Goal: Task Accomplishment & Management: Use online tool/utility

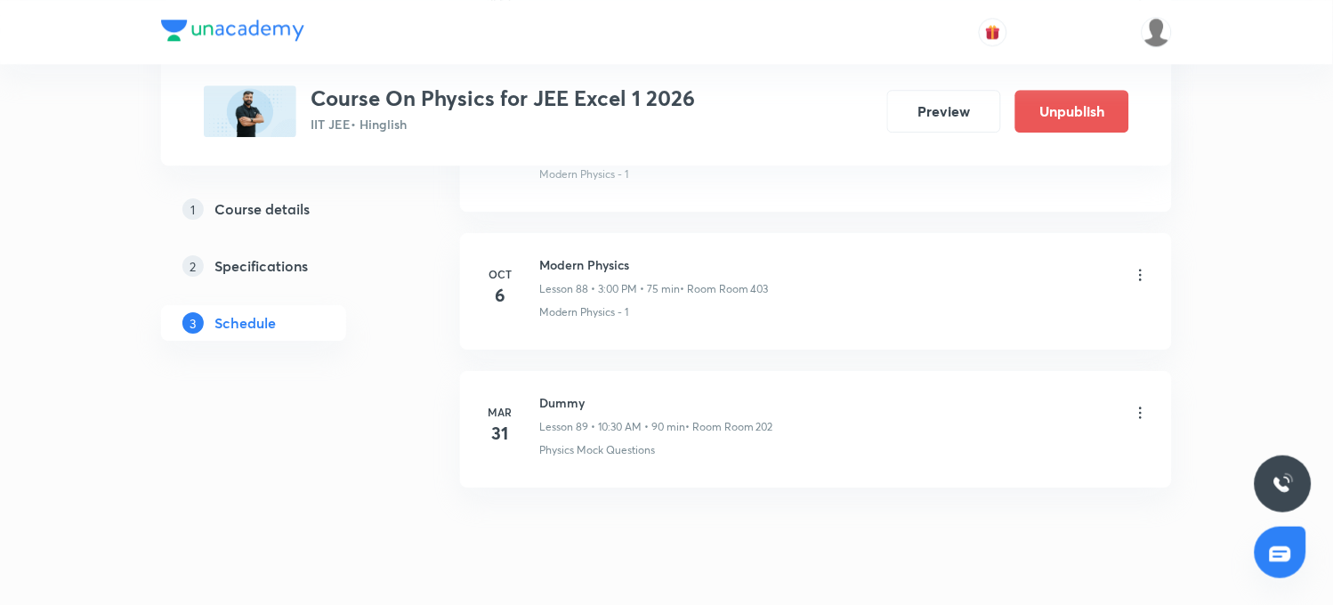
scroll to position [13081, 0]
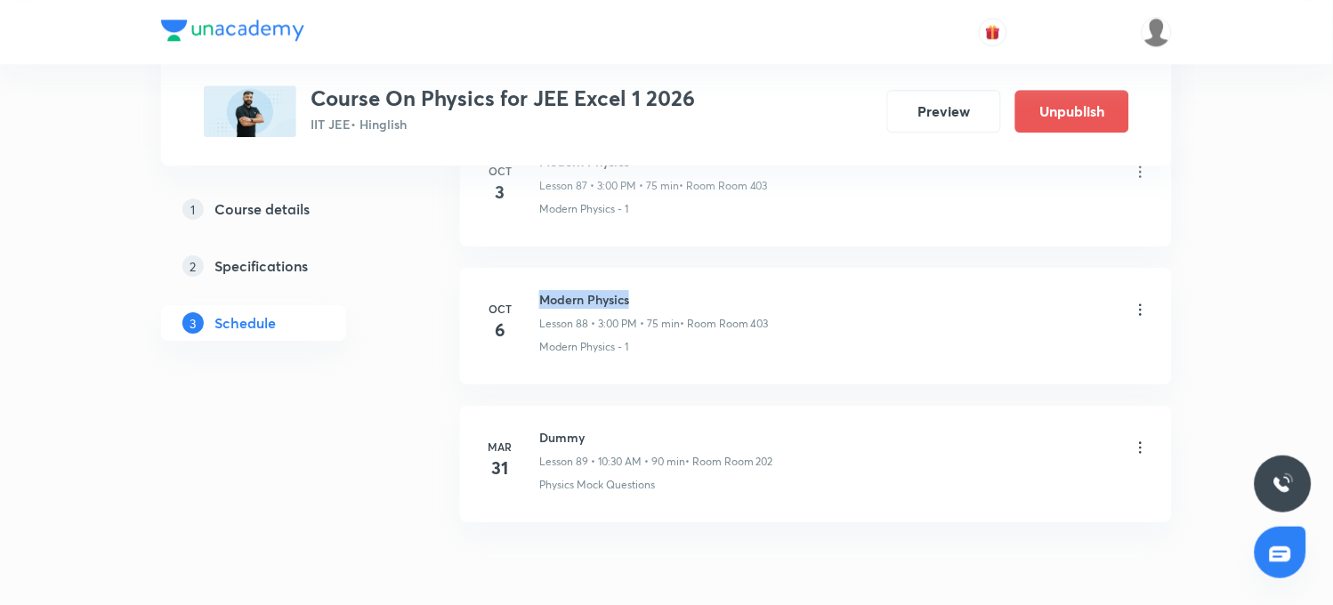
drag, startPoint x: 538, startPoint y: 315, endPoint x: 643, endPoint y: 312, distance: 105.0
click at [643, 309] on h6 "Modern Physics" at bounding box center [654, 299] width 230 height 19
copy h6 "Modern Physics"
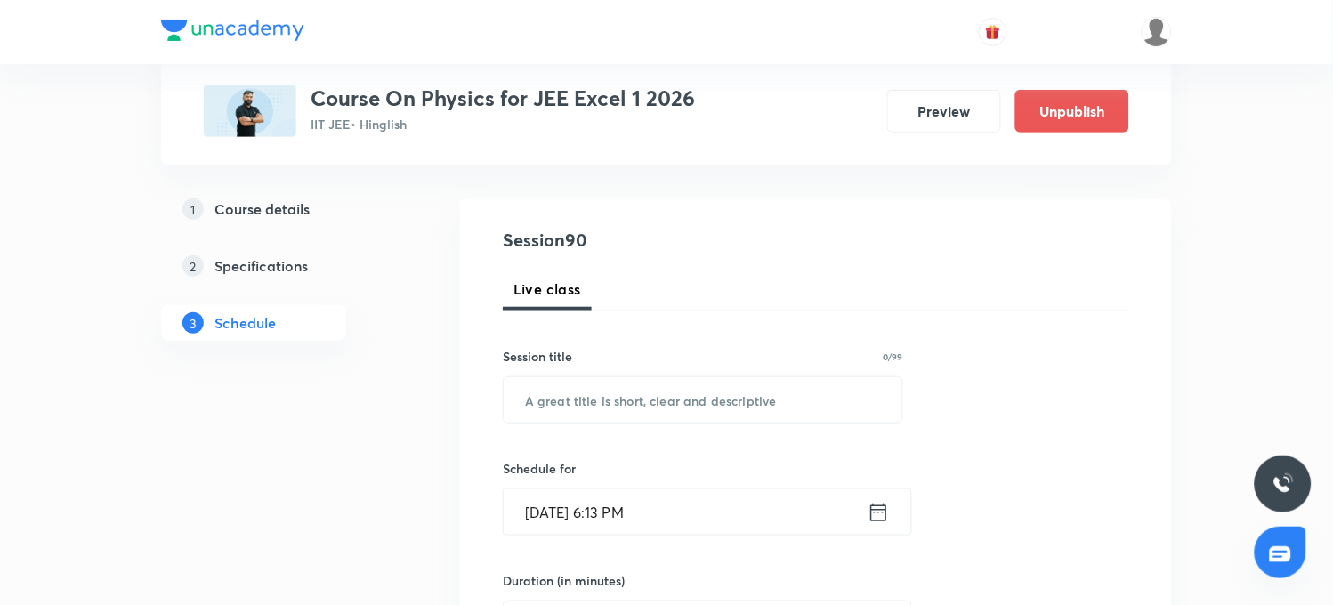
scroll to position [0, 0]
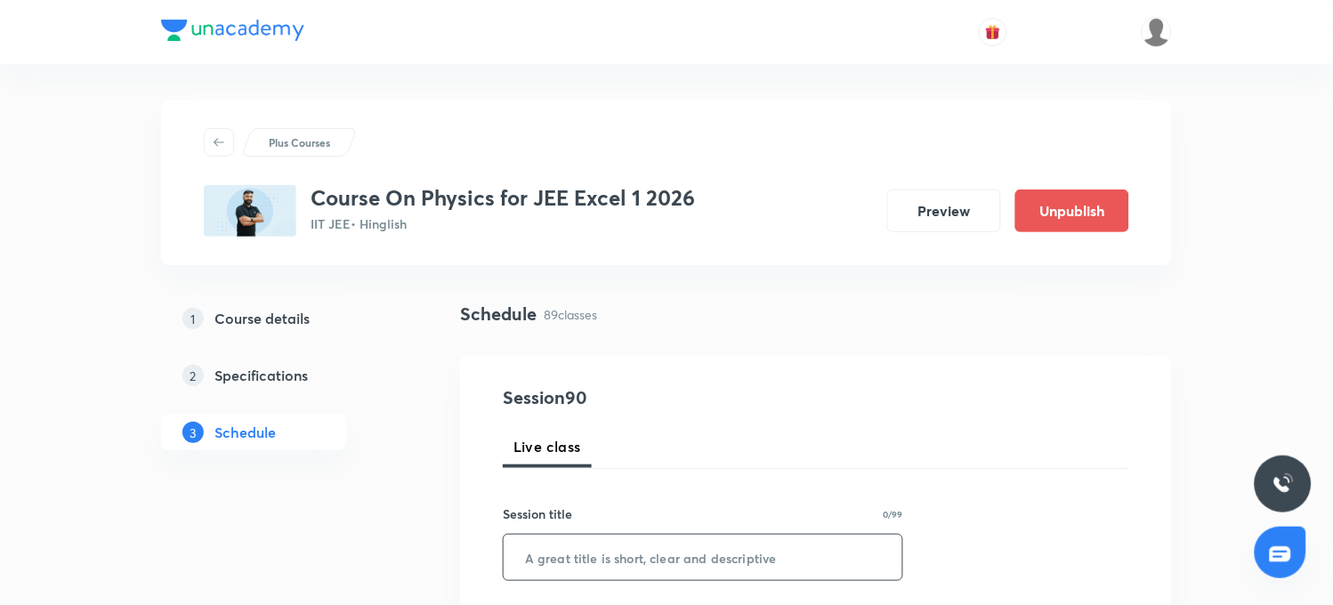
click at [589, 536] on input "text" at bounding box center [702, 557] width 399 height 45
paste input "Modern Physics"
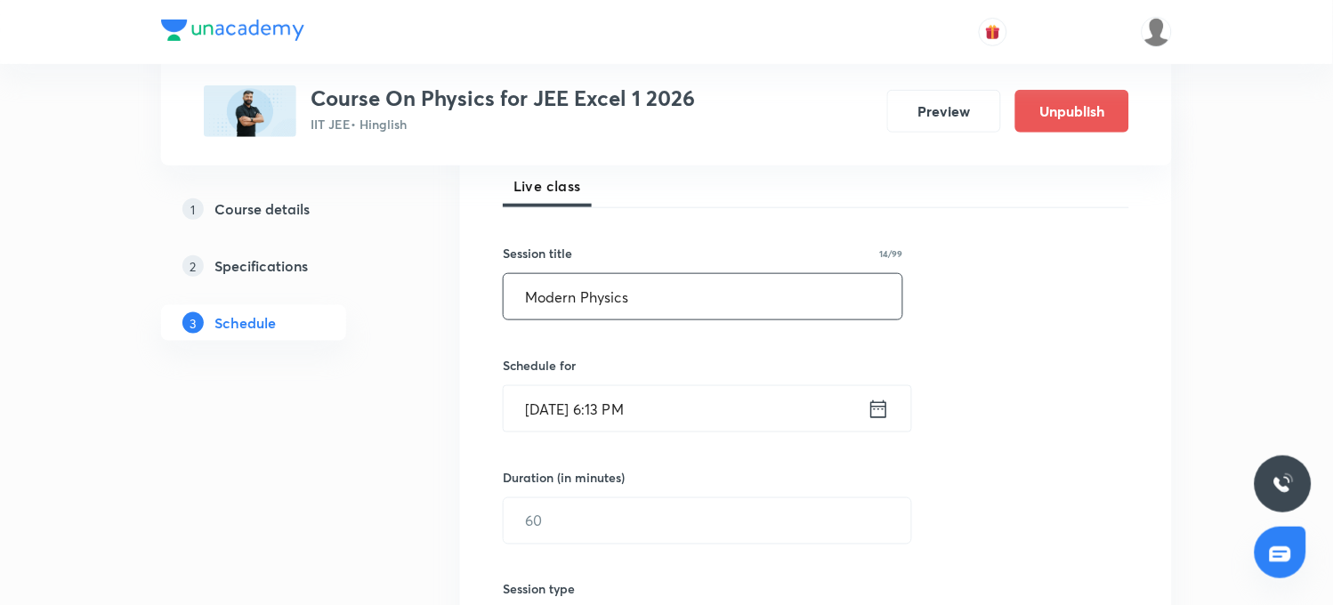
scroll to position [296, 0]
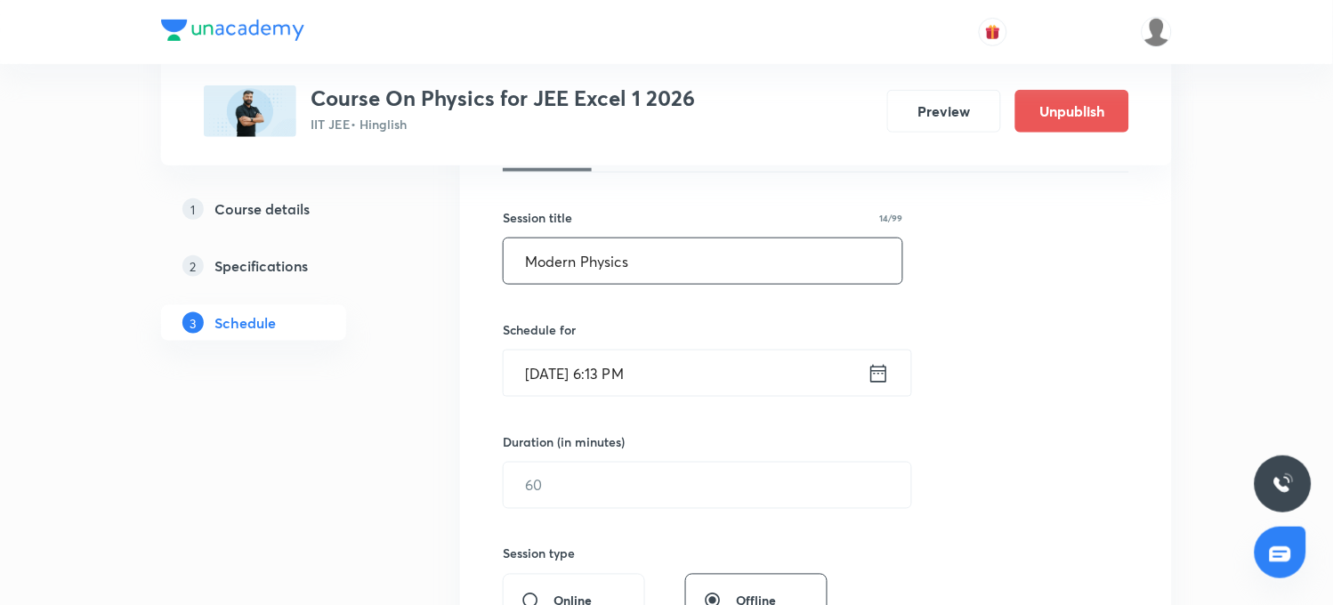
type input "Modern Physics"
click at [614, 379] on input "[DATE] 6:13 PM" at bounding box center [685, 372] width 364 height 45
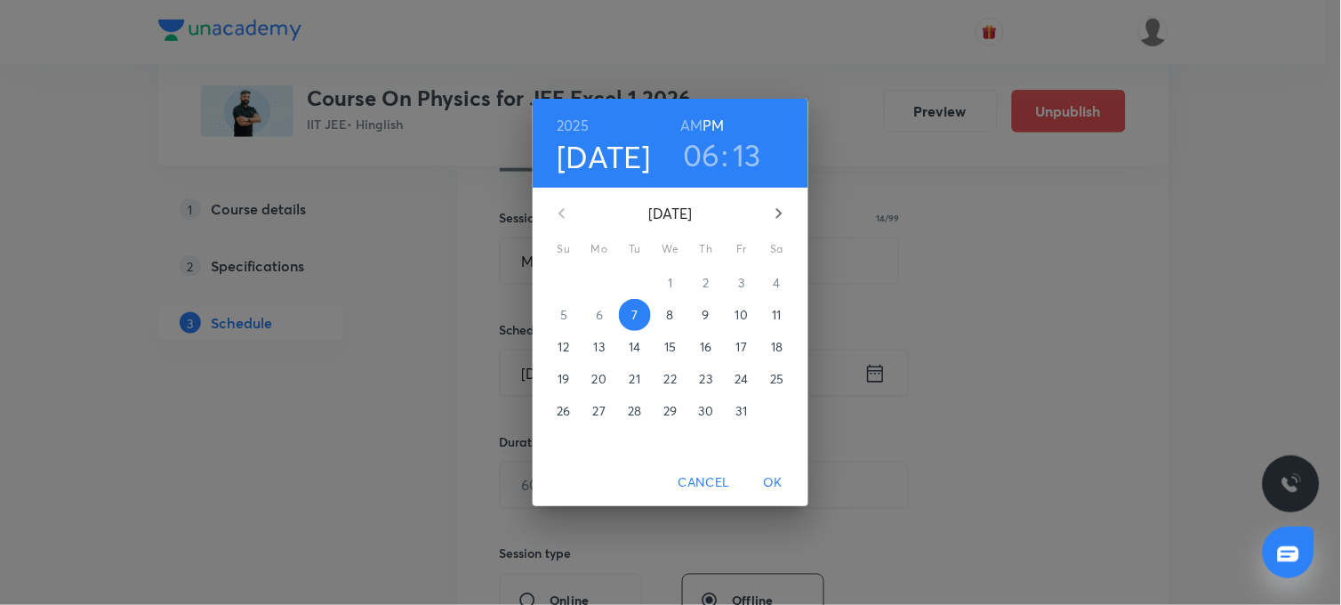
click at [752, 155] on h3 "13" at bounding box center [747, 154] width 28 height 37
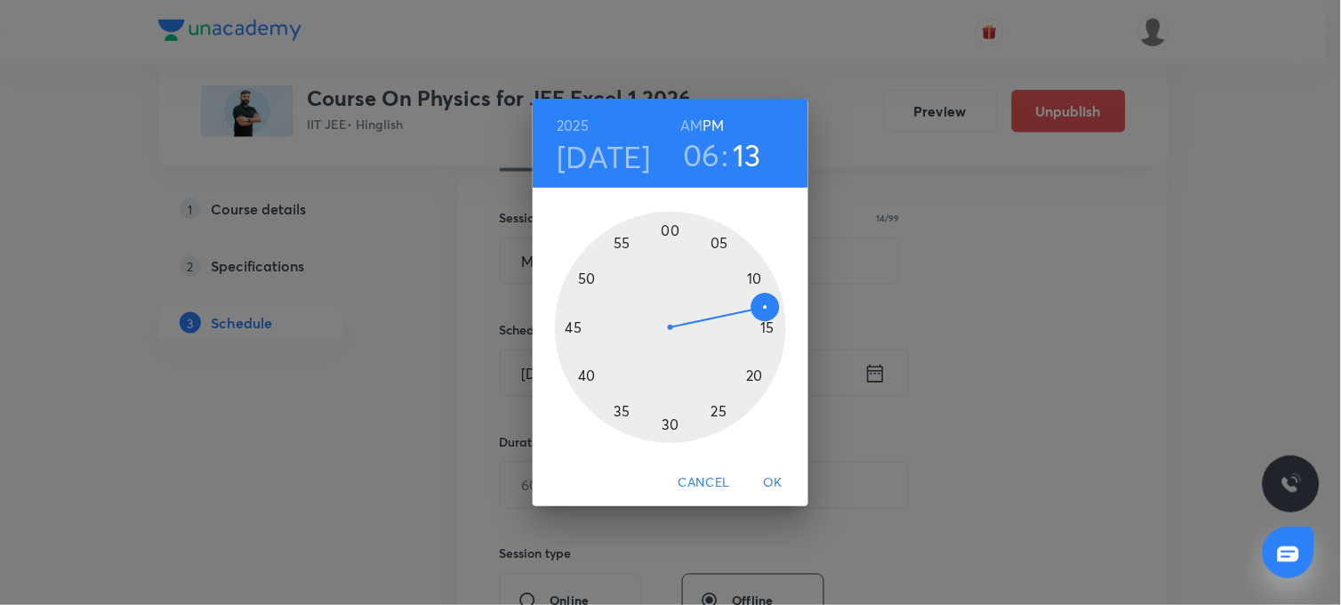
click at [761, 326] on div at bounding box center [670, 327] width 231 height 231
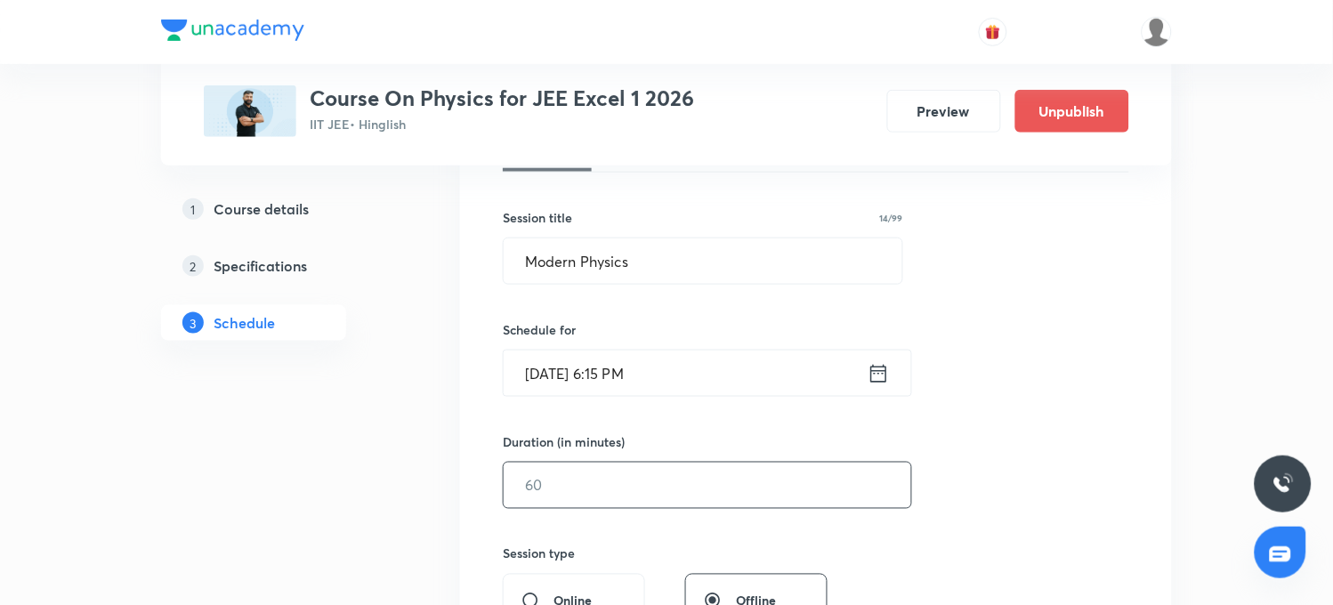
click at [563, 503] on input "text" at bounding box center [706, 485] width 407 height 45
type input "7"
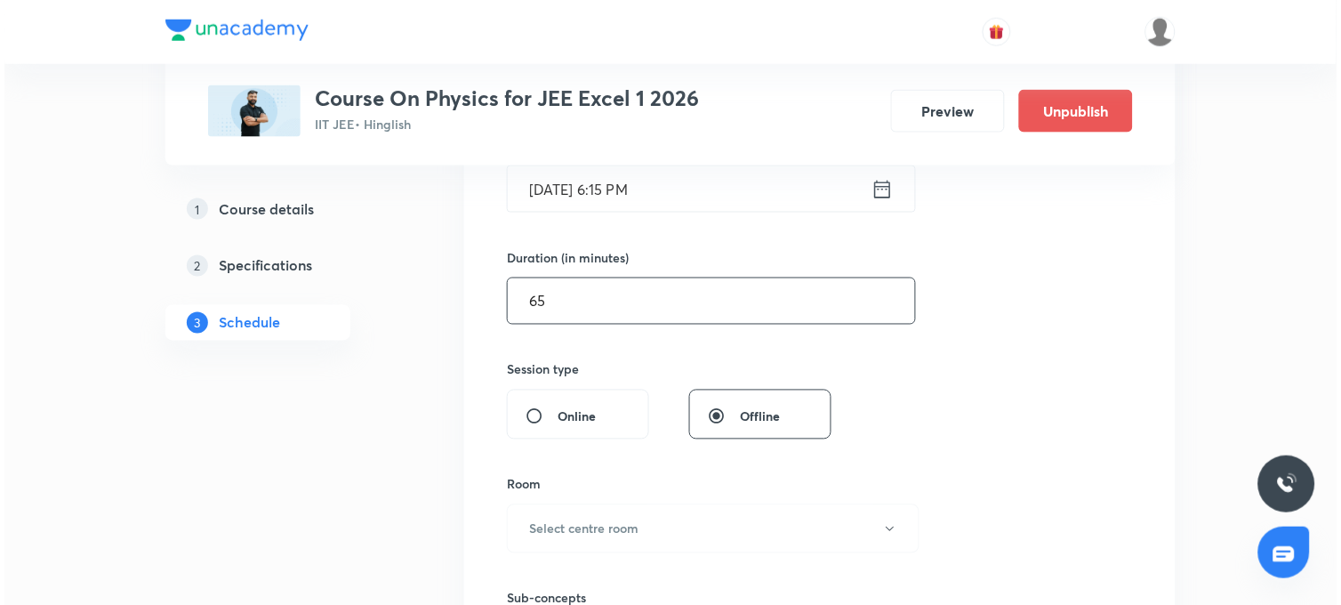
scroll to position [494, 0]
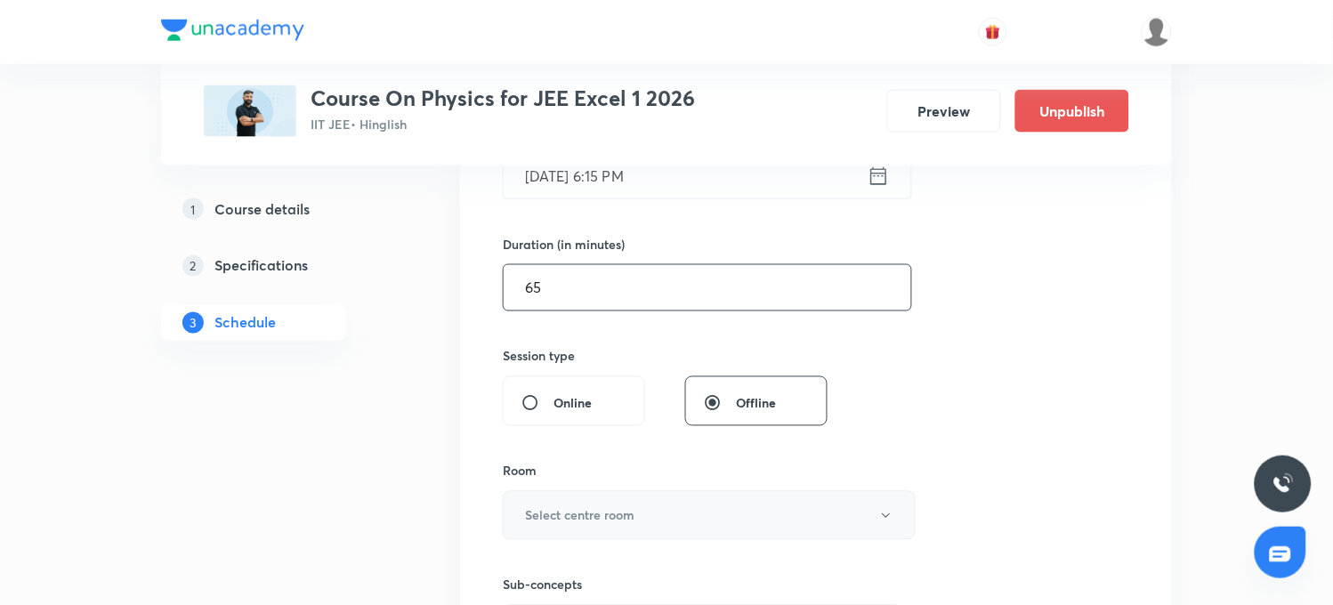
type input "65"
click at [573, 517] on h6 "Select centre room" at bounding box center [579, 515] width 109 height 19
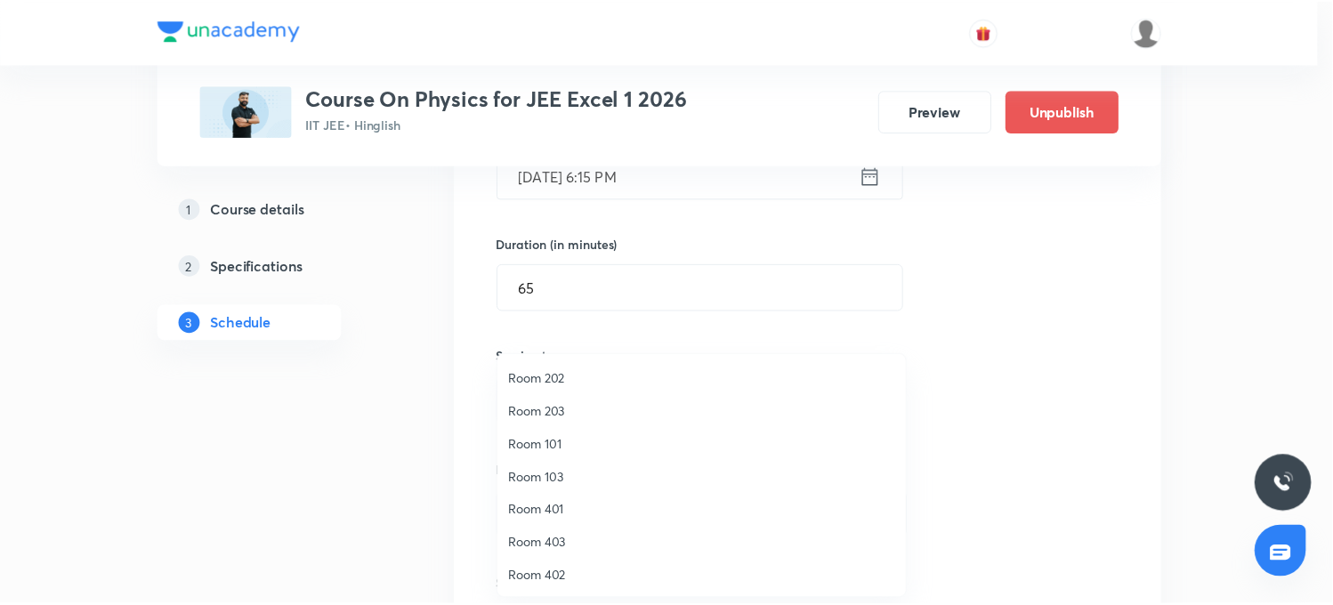
scroll to position [165, 0]
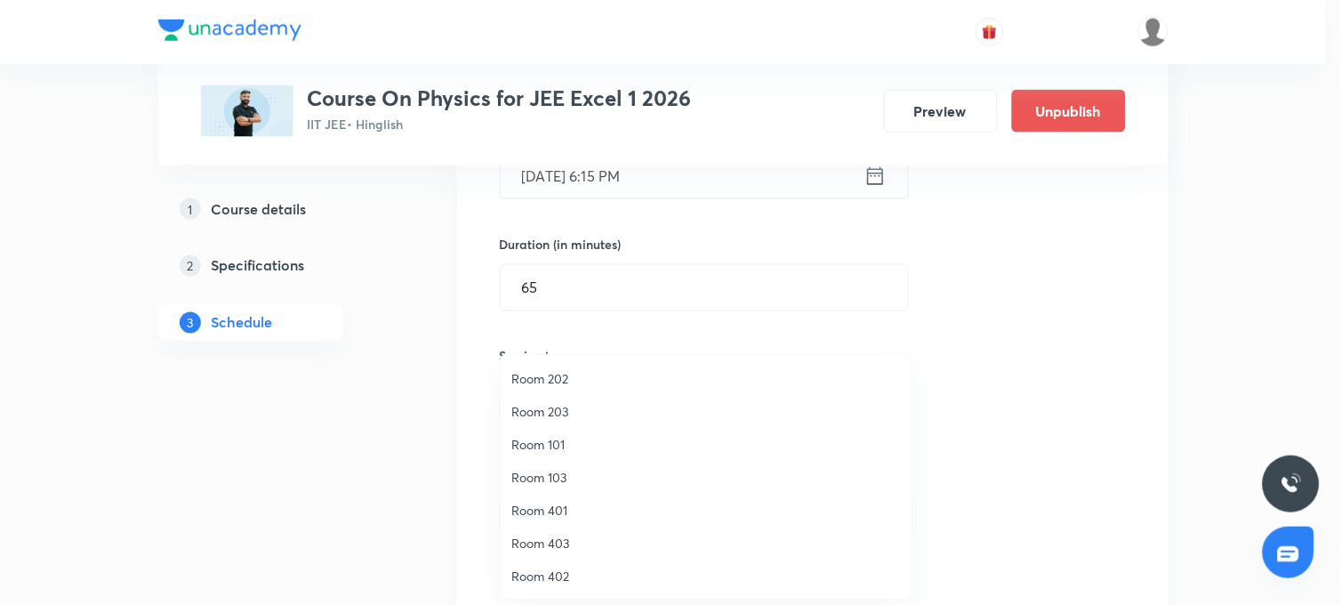
click at [545, 543] on span "Room 403" at bounding box center [707, 543] width 390 height 19
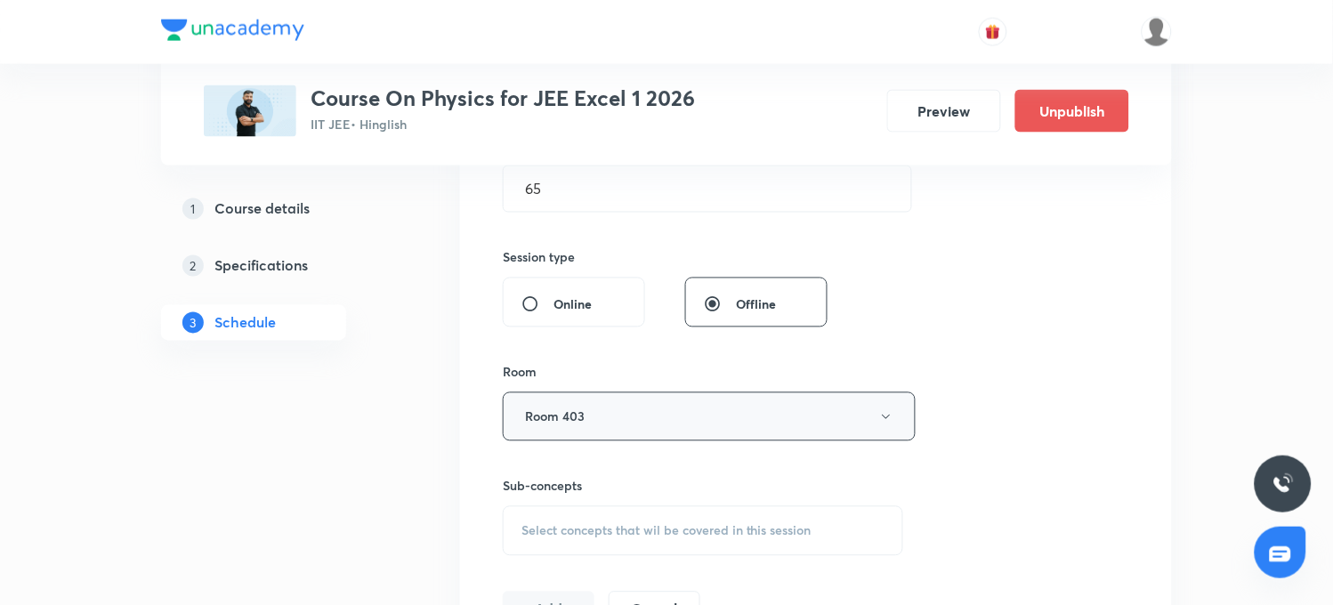
scroll to position [691, 0]
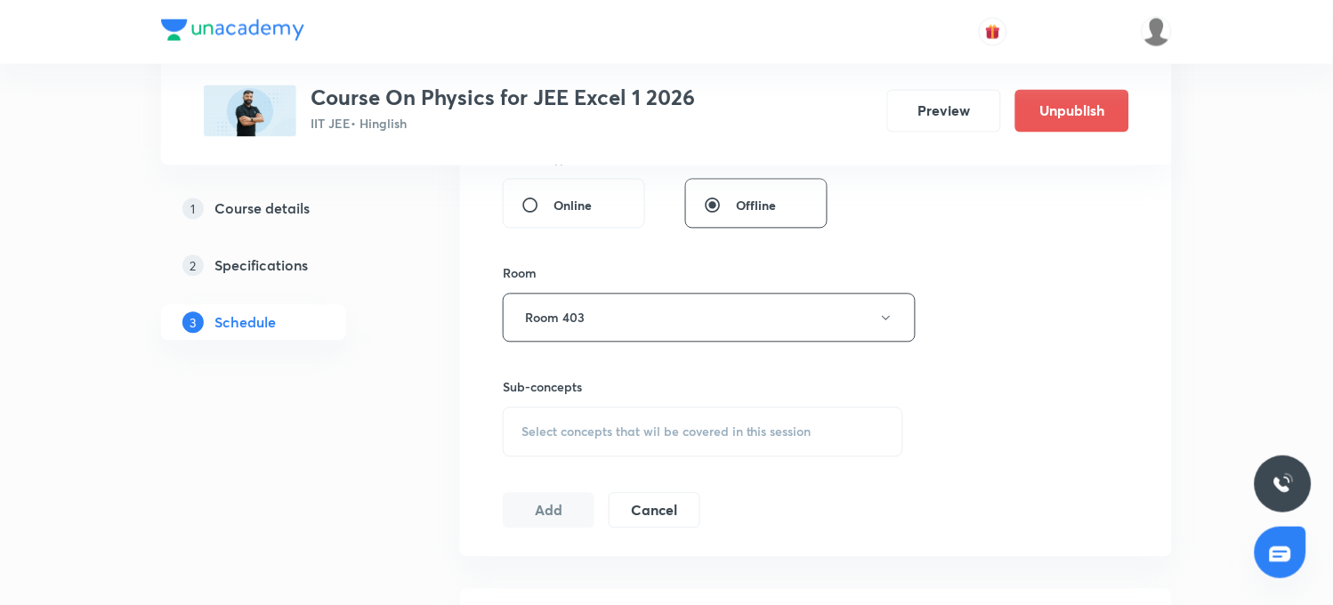
click at [597, 443] on div "Select concepts that wil be covered in this session" at bounding box center [703, 432] width 400 height 50
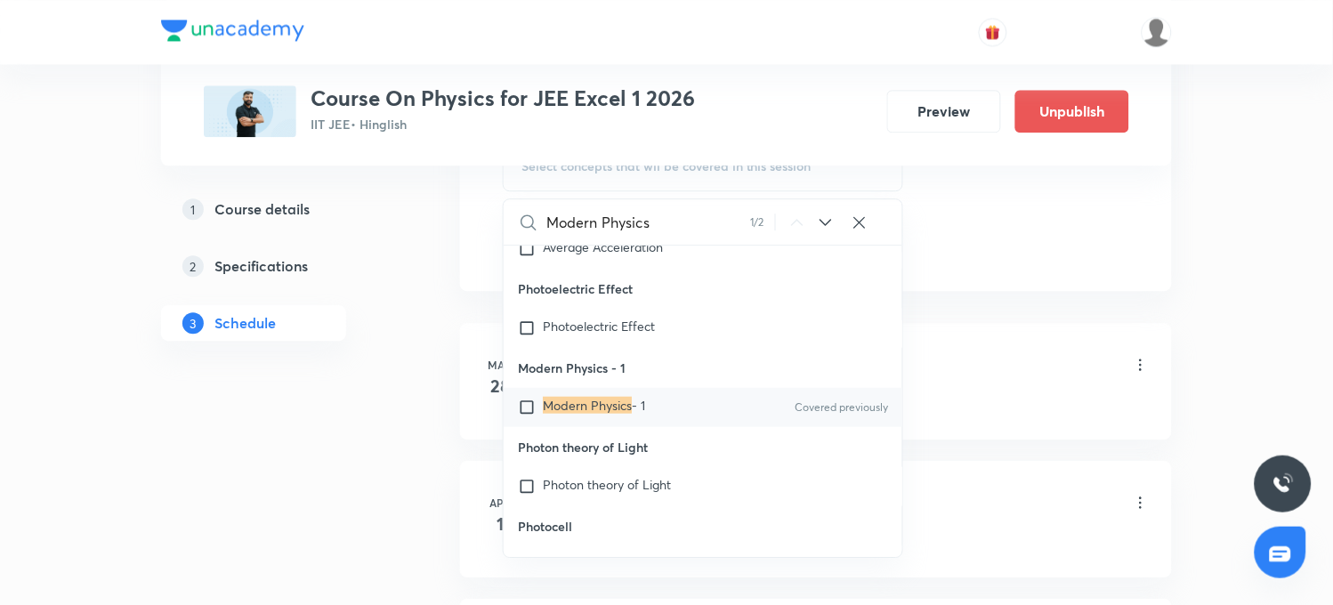
scroll to position [988, 0]
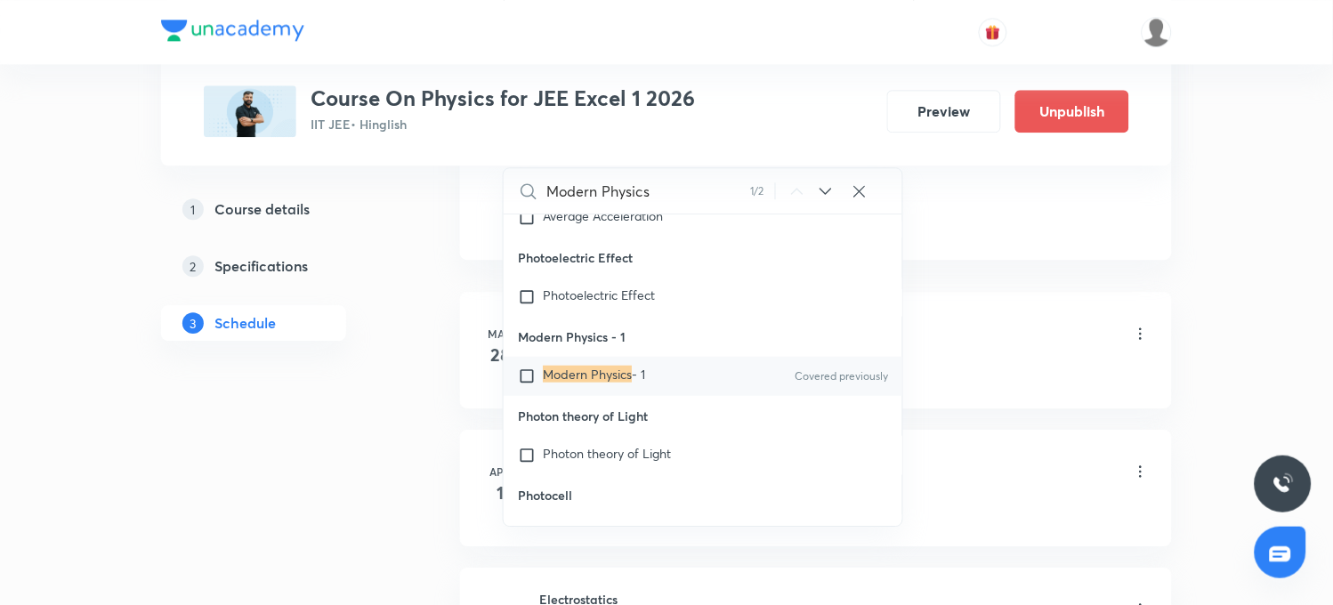
type input "Modern Physics"
click at [548, 383] on mark "Modern Physics" at bounding box center [587, 374] width 89 height 17
checkbox input "true"
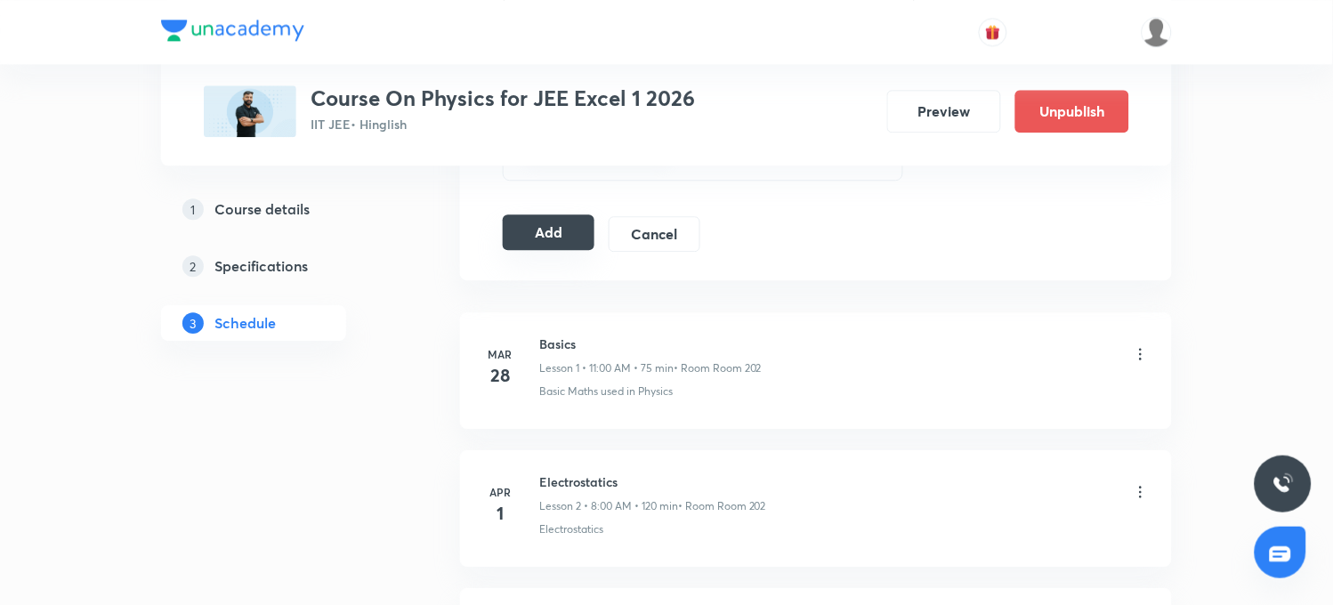
click at [560, 246] on button "Add" at bounding box center [549, 232] width 92 height 36
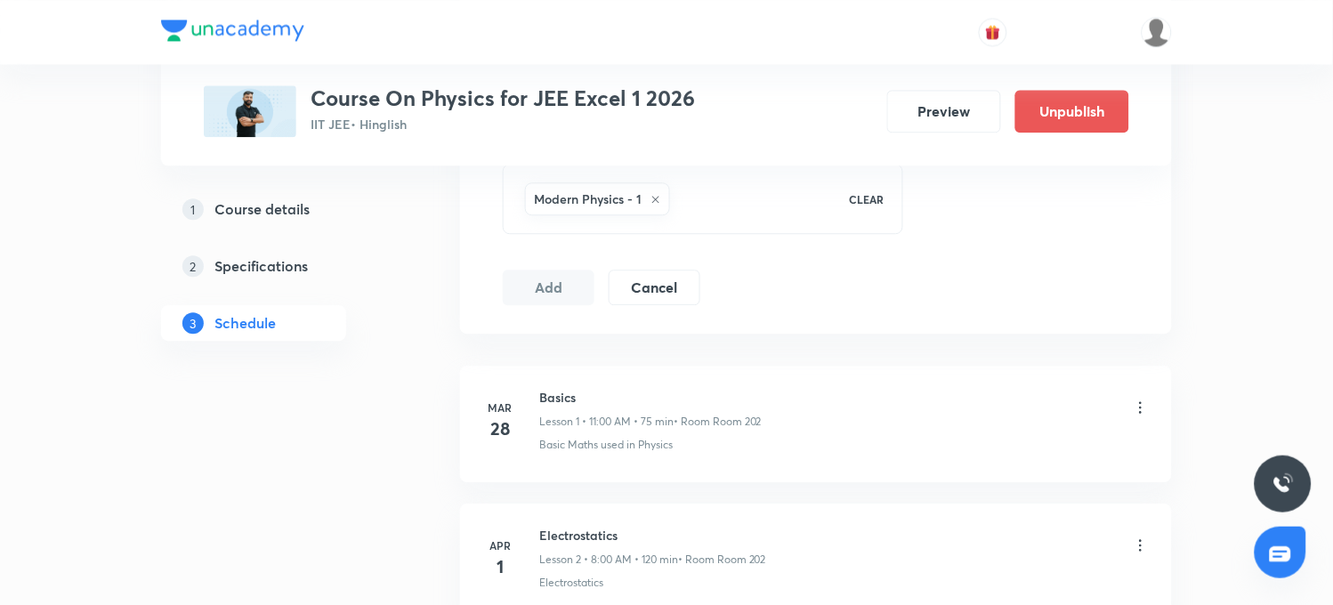
scroll to position [790, 0]
